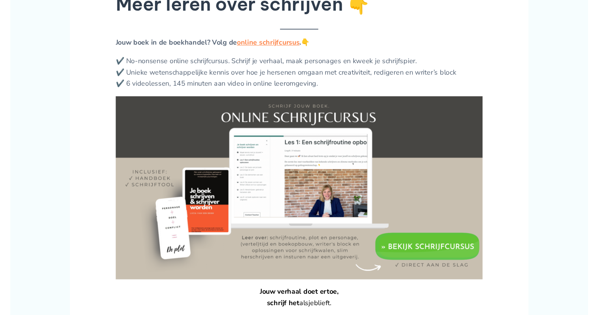
scroll to position [800, 0]
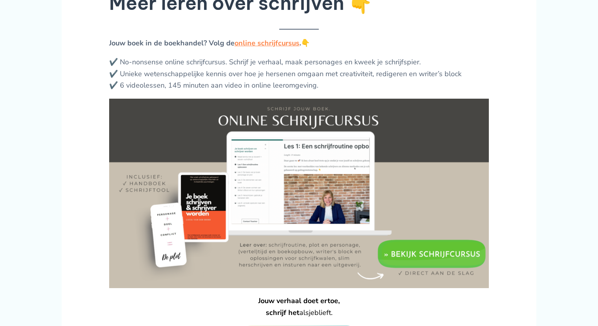
click at [416, 258] on img at bounding box center [298, 194] width 379 height 190
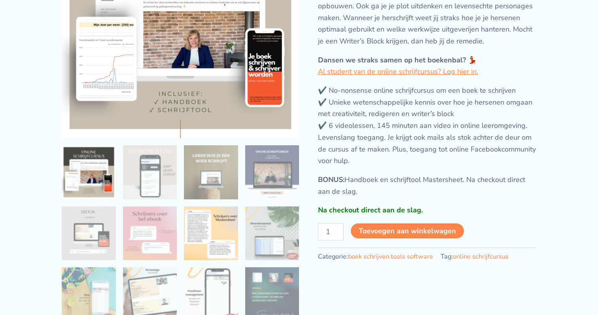
scroll to position [130, 0]
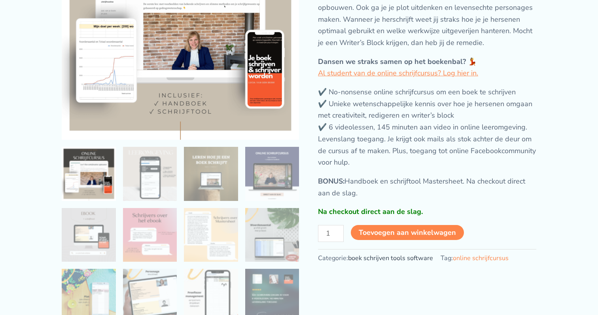
click at [385, 263] on link "boek schrijven tools software" at bounding box center [390, 258] width 85 height 9
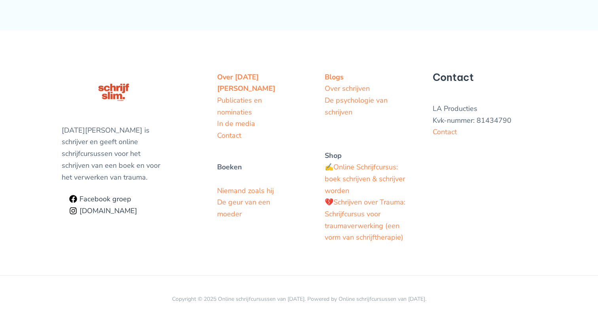
scroll to position [403, 0]
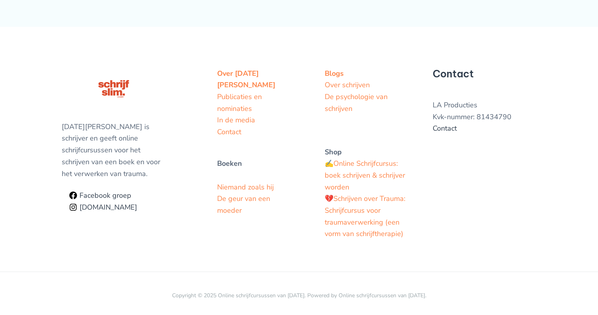
click at [444, 133] on link "Contact" at bounding box center [444, 128] width 24 height 9
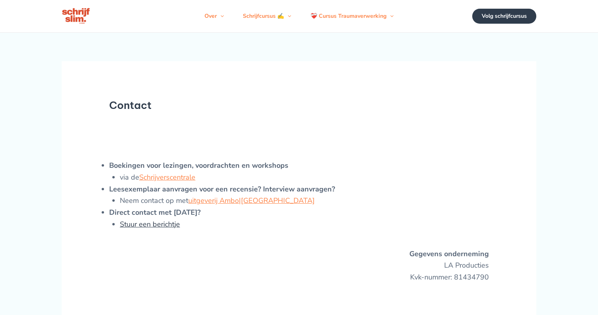
click at [157, 229] on link "Stuur een berichtje" at bounding box center [150, 224] width 60 height 9
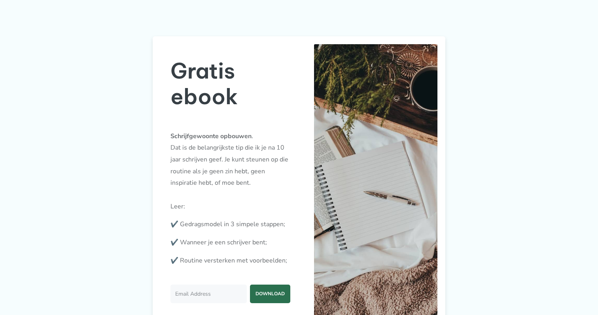
scroll to position [654, 0]
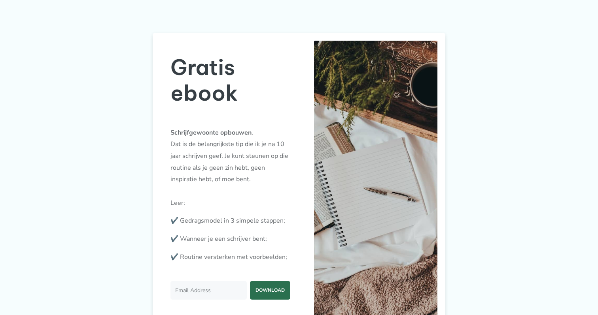
click at [180, 286] on input "Email Address" at bounding box center [208, 290] width 76 height 19
type input "dh2109@icloud.com"
click at [268, 287] on span "DOWNLOAD" at bounding box center [270, 290] width 40 height 17
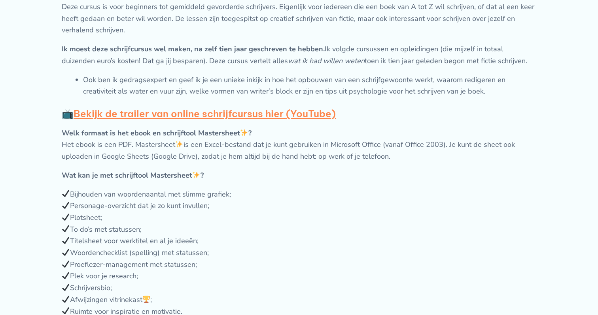
scroll to position [566, 0]
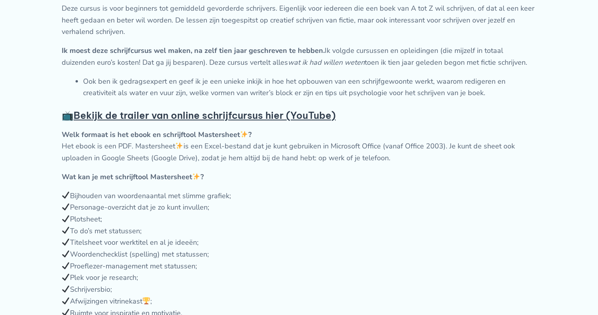
click at [206, 121] on strong "Bekijk de trailer van online schrijfcursus hier (YouTube)" at bounding box center [205, 115] width 262 height 12
